Goal: Task Accomplishment & Management: Manage account settings

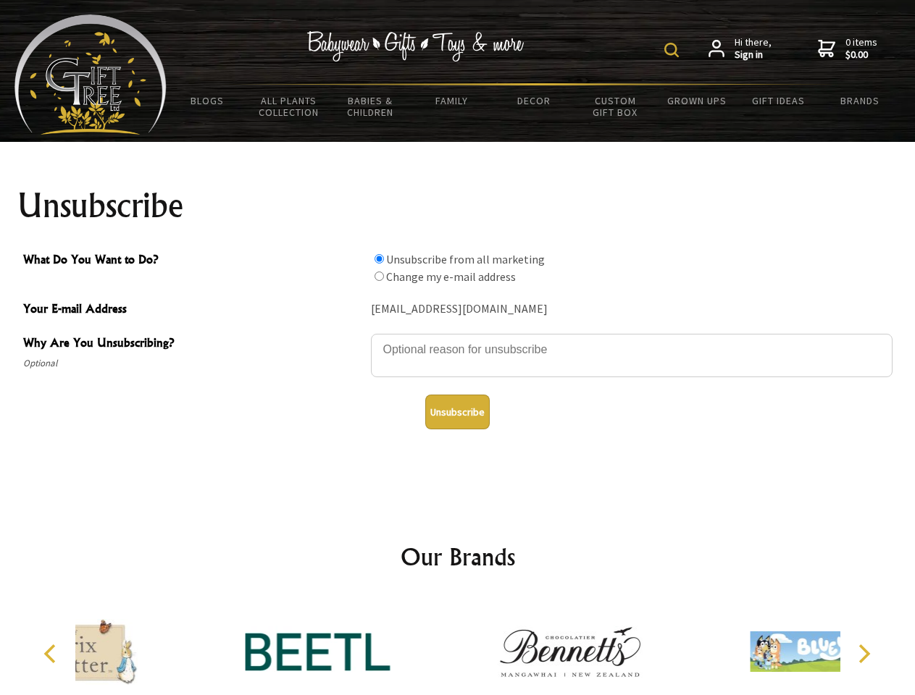
click at [674, 50] on img at bounding box center [671, 50] width 14 height 14
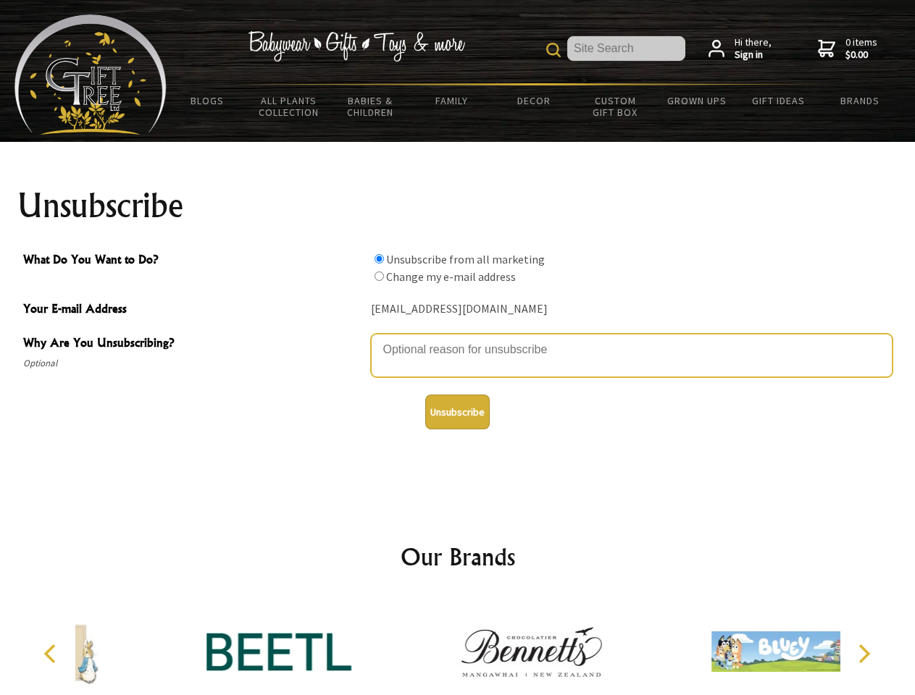
click at [458, 339] on textarea "Why Are You Unsubscribing?" at bounding box center [632, 355] width 522 height 43
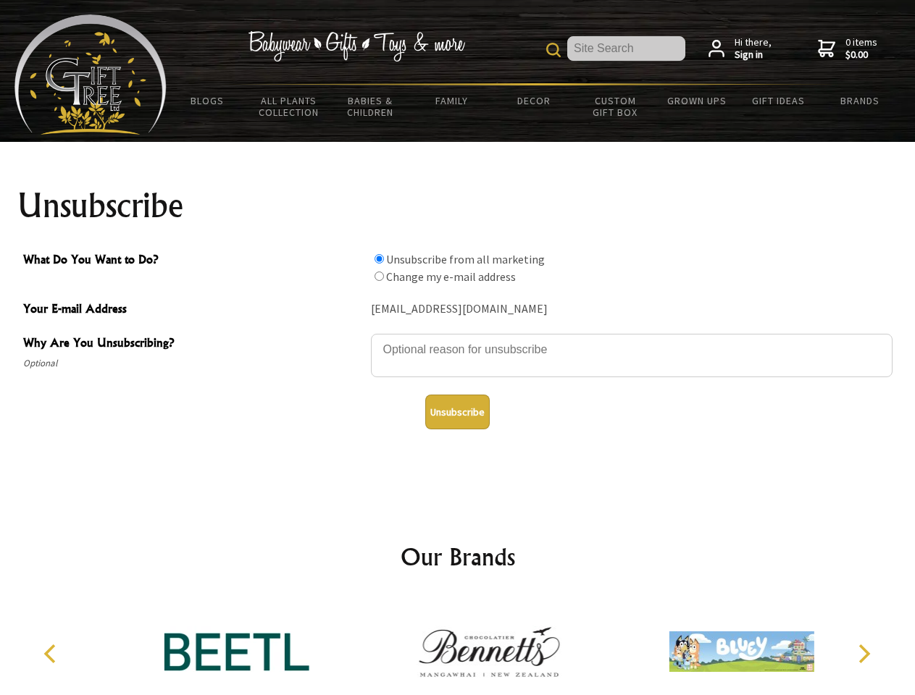
click at [379, 259] on input "What Do You Want to Do?" at bounding box center [378, 258] width 9 height 9
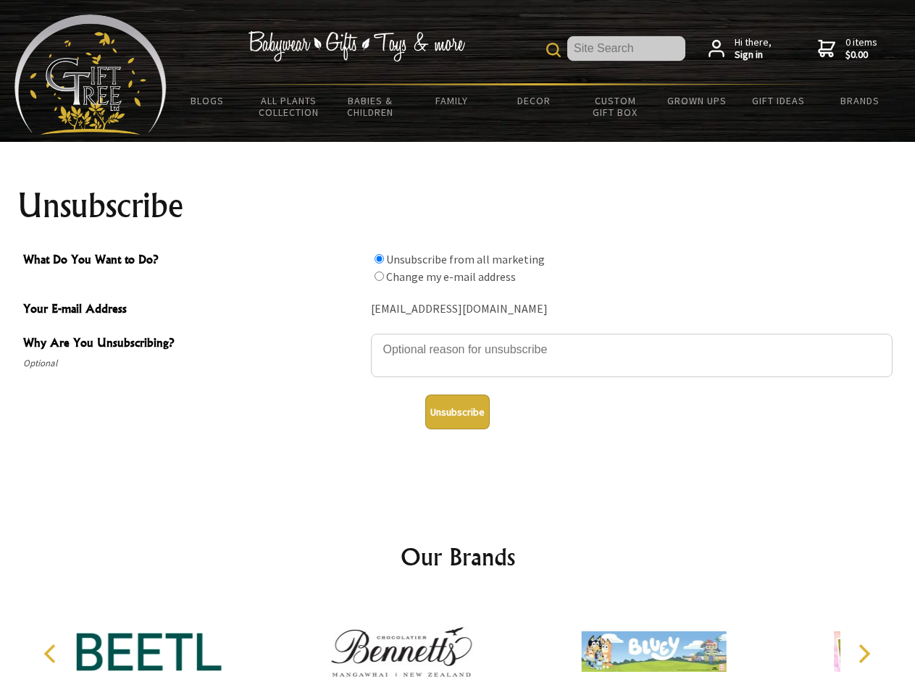
click at [379, 276] on input "What Do You Want to Do?" at bounding box center [378, 276] width 9 height 9
radio input "true"
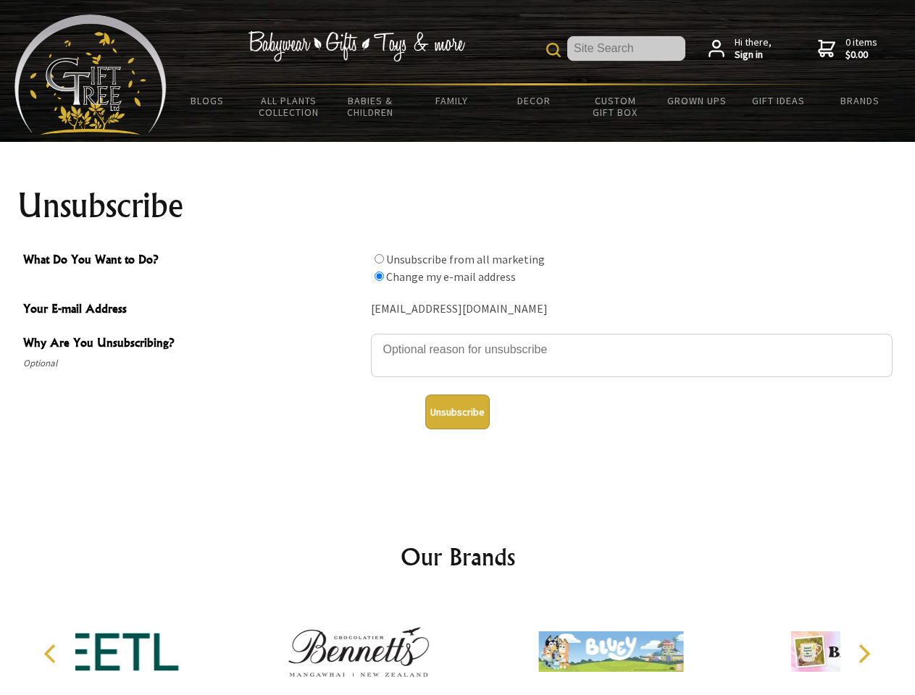
click at [457, 412] on button "Unsubscribe" at bounding box center [457, 412] width 64 height 35
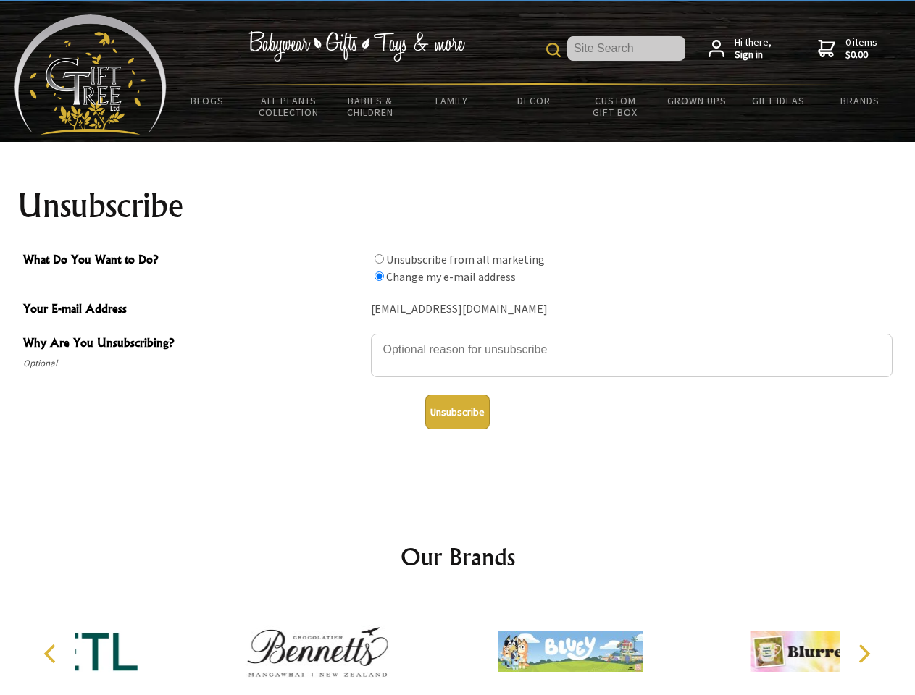
click at [458, 646] on div at bounding box center [570, 654] width 252 height 113
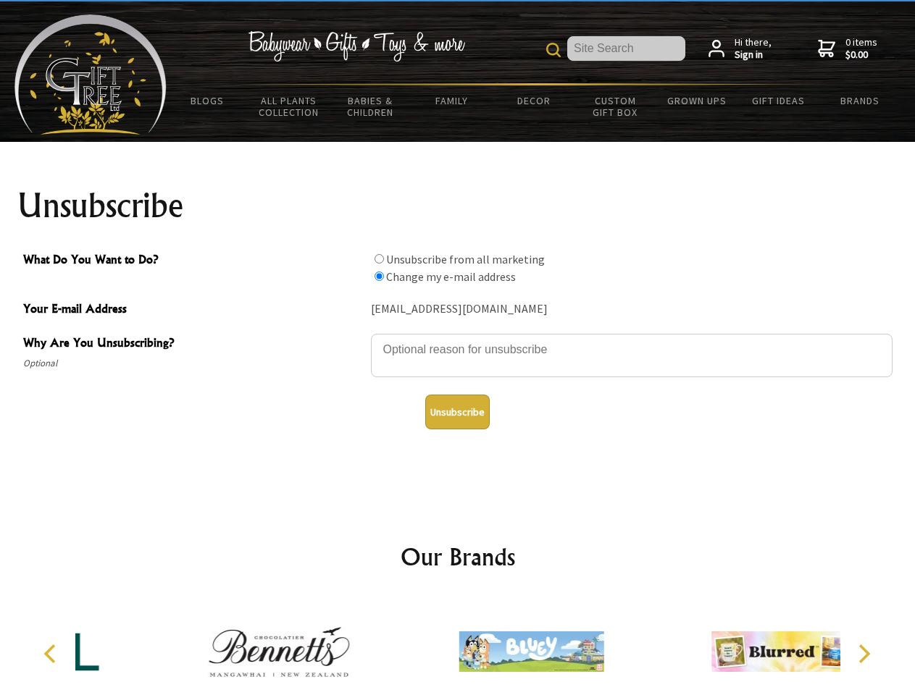
click at [52, 654] on icon "Previous" at bounding box center [51, 654] width 19 height 19
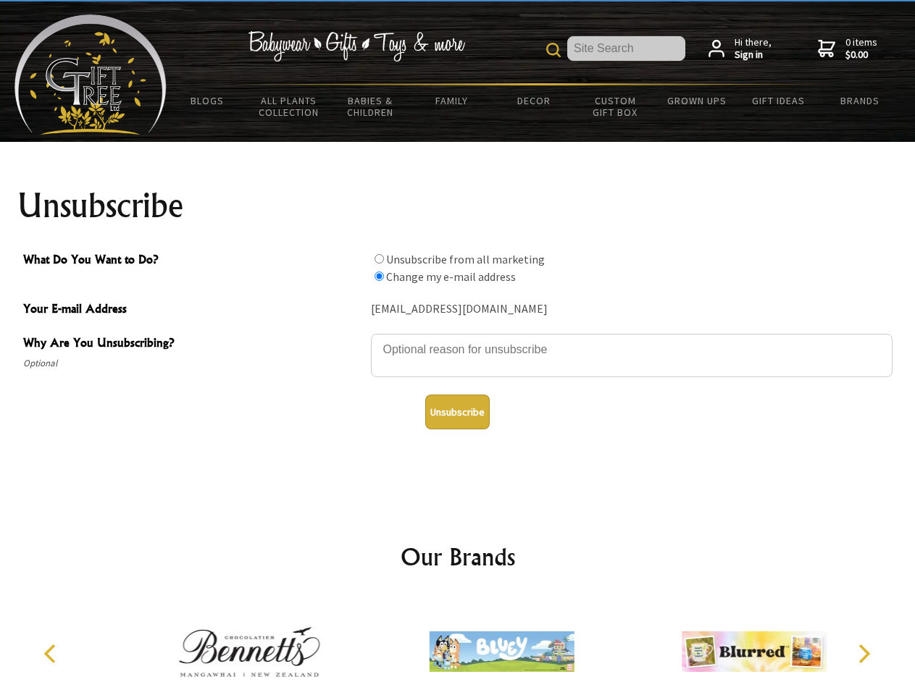
click at [863, 654] on icon "Next" at bounding box center [862, 654] width 19 height 19
